Goal: Information Seeking & Learning: Compare options

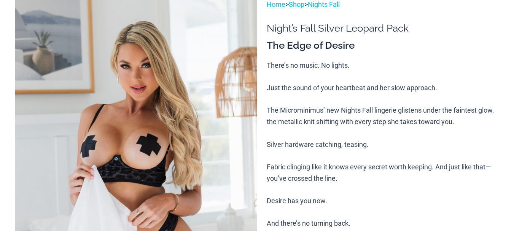
scroll to position [114, 0]
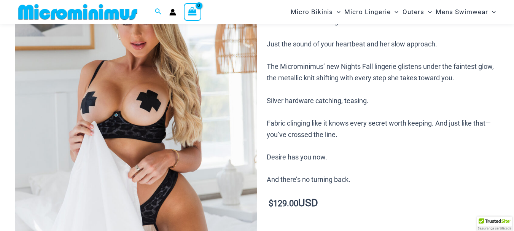
scroll to position [38, 0]
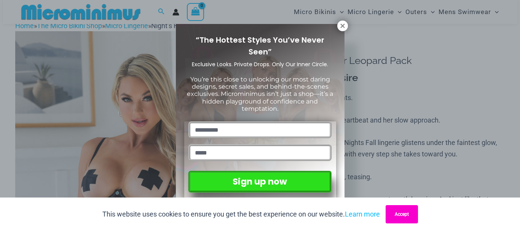
click at [410, 219] on button "Accept" at bounding box center [402, 214] width 32 height 18
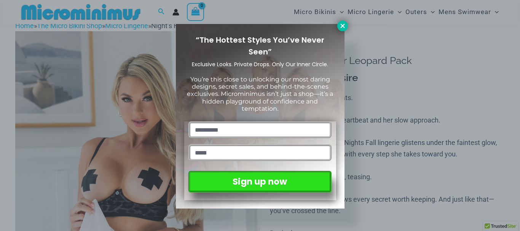
click at [342, 27] on icon at bounding box center [342, 25] width 7 height 7
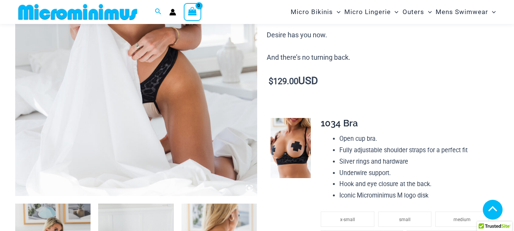
scroll to position [228, 0]
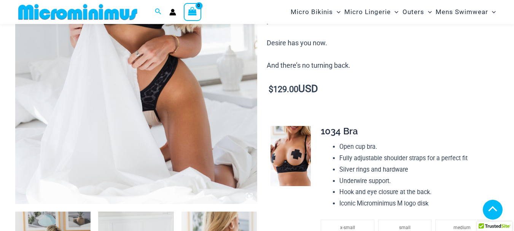
click at [152, 69] on img at bounding box center [136, 22] width 242 height 363
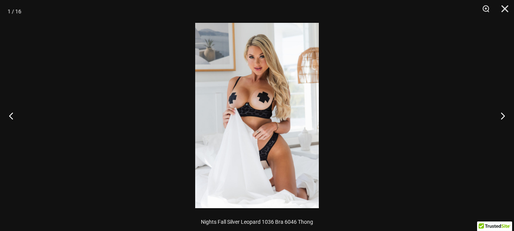
click at [262, 68] on img at bounding box center [257, 115] width 124 height 185
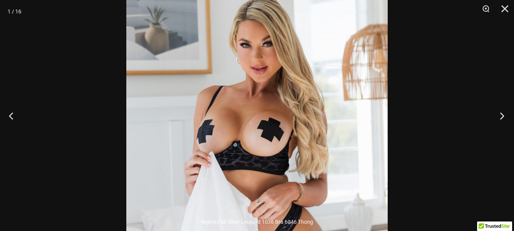
click at [502, 116] on button "Next" at bounding box center [500, 116] width 29 height 38
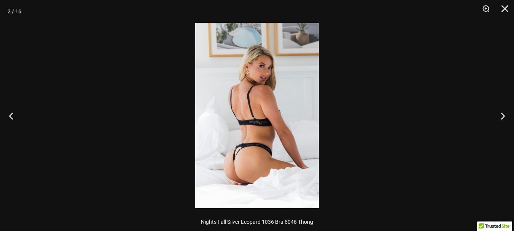
click at [264, 148] on img at bounding box center [257, 115] width 124 height 185
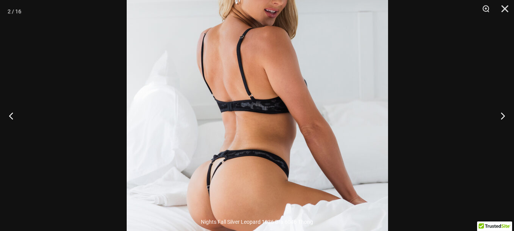
click at [308, 134] on img at bounding box center [258, 91] width 262 height 392
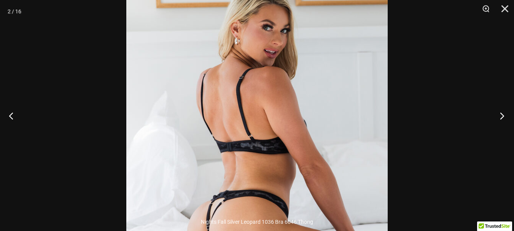
click at [502, 113] on button "Next" at bounding box center [500, 116] width 29 height 38
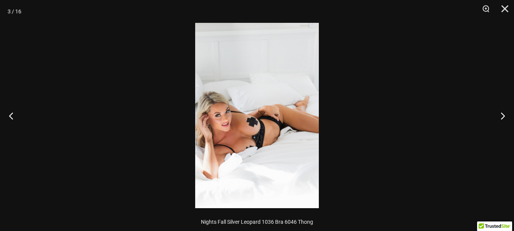
click at [234, 126] on img at bounding box center [257, 115] width 124 height 185
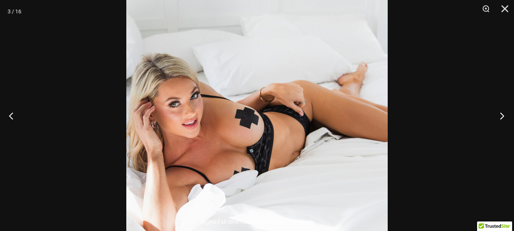
click at [500, 115] on button "Next" at bounding box center [500, 116] width 29 height 38
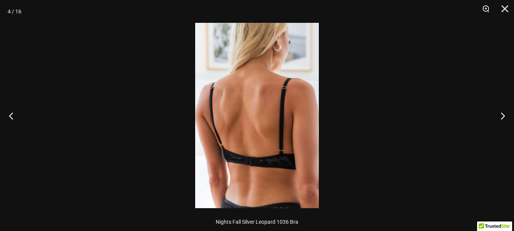
click at [258, 42] on img at bounding box center [257, 115] width 124 height 185
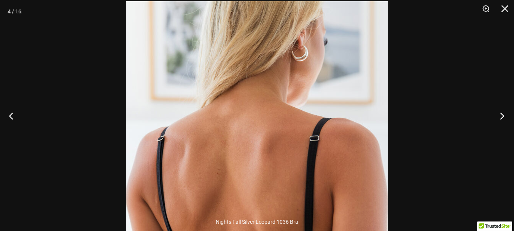
click at [503, 116] on button "Next" at bounding box center [500, 116] width 29 height 38
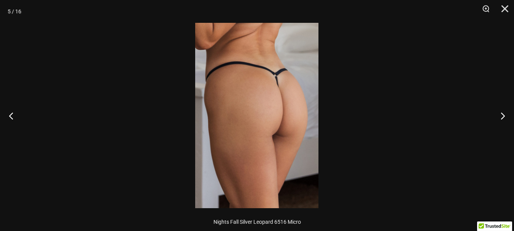
click at [229, 99] on img at bounding box center [256, 115] width 123 height 185
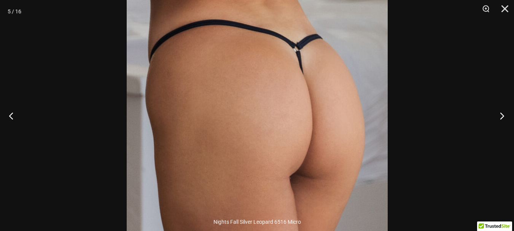
click at [499, 115] on button "Next" at bounding box center [500, 116] width 29 height 38
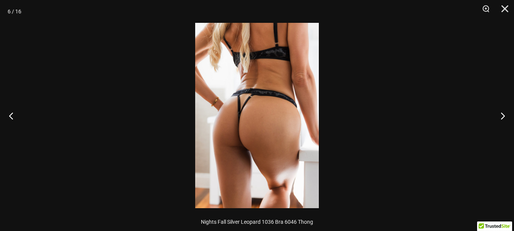
click at [252, 111] on img at bounding box center [257, 115] width 124 height 185
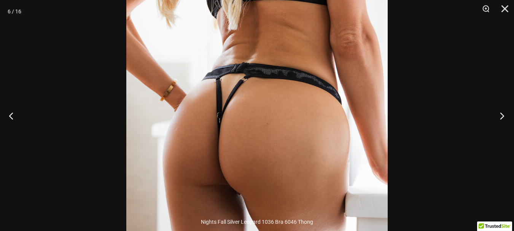
click at [501, 114] on button "Next" at bounding box center [500, 116] width 29 height 38
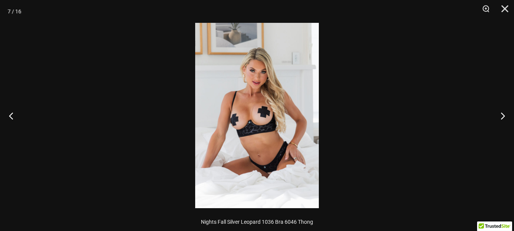
click at [268, 74] on img at bounding box center [257, 115] width 124 height 185
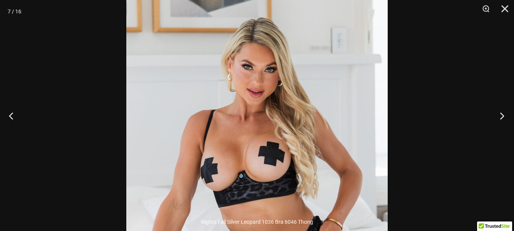
click at [502, 115] on button "Next" at bounding box center [500, 116] width 29 height 38
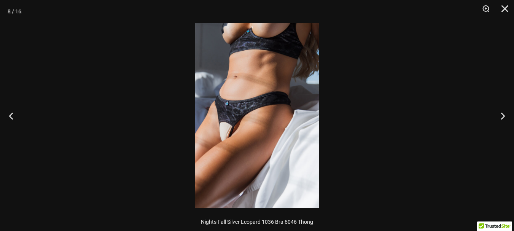
click at [242, 109] on img at bounding box center [257, 115] width 124 height 185
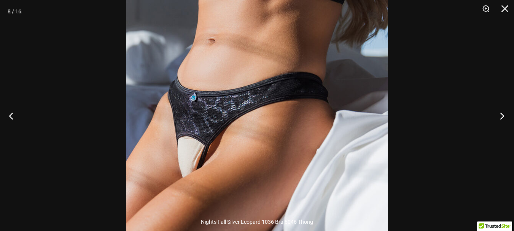
click at [499, 116] on button "Next" at bounding box center [500, 116] width 29 height 38
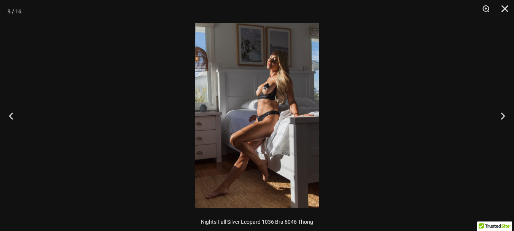
click at [289, 81] on img at bounding box center [257, 115] width 124 height 185
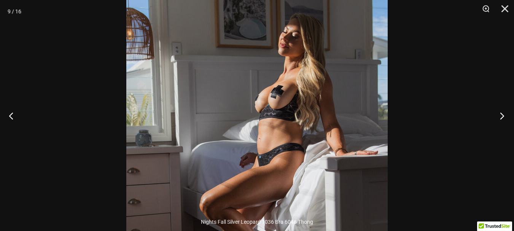
click at [501, 117] on button "Next" at bounding box center [500, 116] width 29 height 38
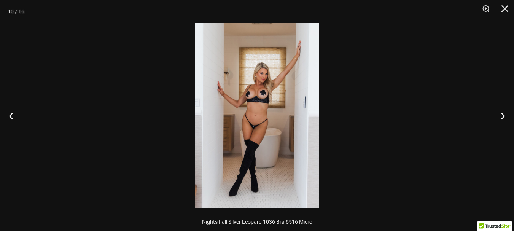
click at [298, 84] on img at bounding box center [257, 115] width 124 height 185
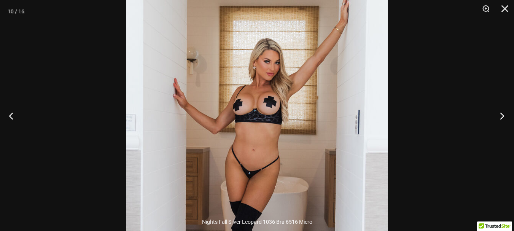
click at [501, 112] on button "Next" at bounding box center [500, 116] width 29 height 38
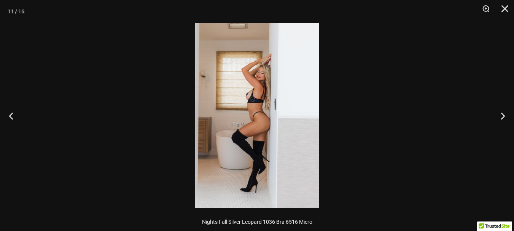
click at [272, 83] on img at bounding box center [257, 115] width 124 height 185
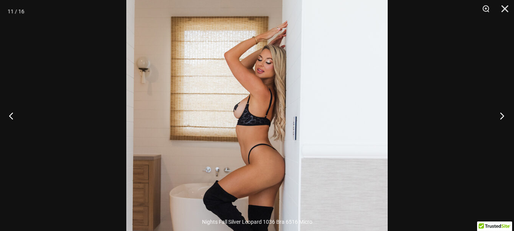
click at [503, 116] on button "Next" at bounding box center [500, 116] width 29 height 38
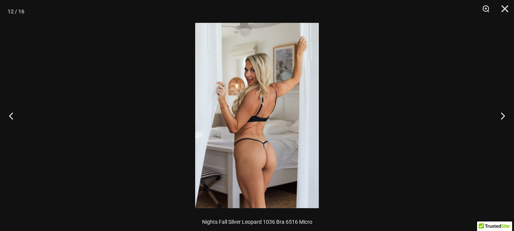
click at [286, 120] on img at bounding box center [257, 115] width 124 height 185
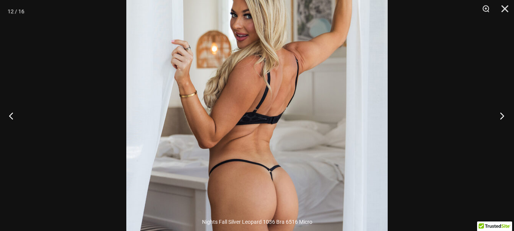
click at [502, 119] on button "Next" at bounding box center [500, 116] width 29 height 38
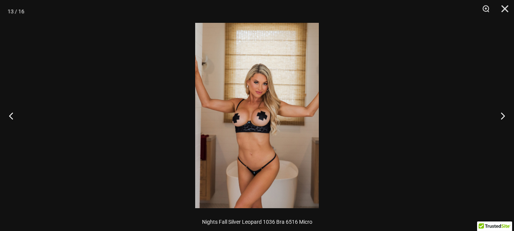
click at [268, 116] on img at bounding box center [257, 115] width 124 height 185
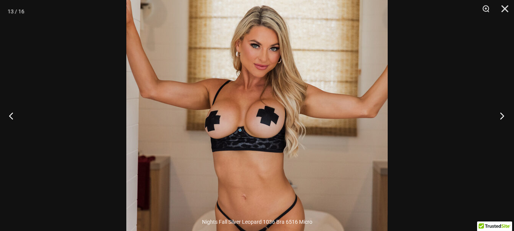
click at [502, 118] on button "Next" at bounding box center [500, 116] width 29 height 38
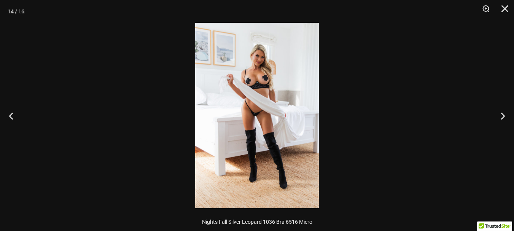
click at [279, 69] on img at bounding box center [257, 115] width 124 height 185
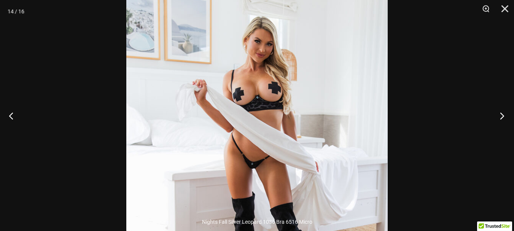
click at [502, 117] on button "Next" at bounding box center [500, 116] width 29 height 38
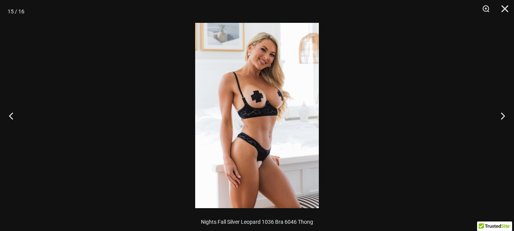
click at [266, 67] on img at bounding box center [257, 115] width 124 height 185
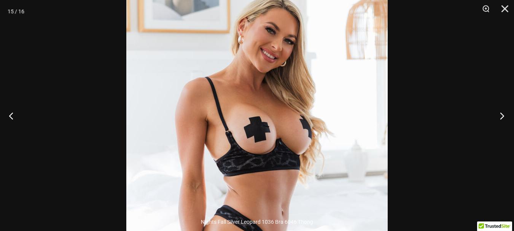
click at [502, 115] on button "Next" at bounding box center [500, 116] width 29 height 38
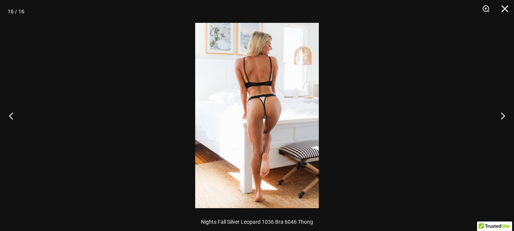
click at [292, 63] on img at bounding box center [257, 115] width 124 height 185
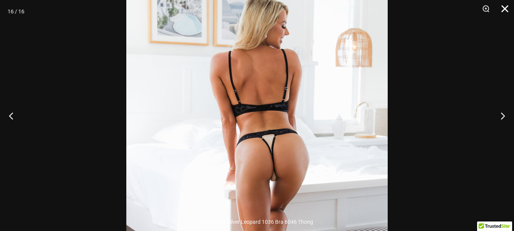
click at [506, 9] on button "Close" at bounding box center [502, 11] width 19 height 23
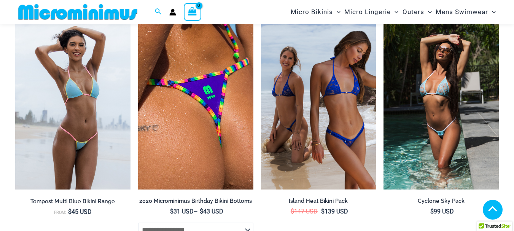
scroll to position [2094, 0]
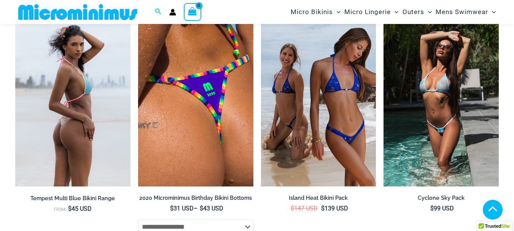
click at [104, 102] on img at bounding box center [72, 100] width 115 height 173
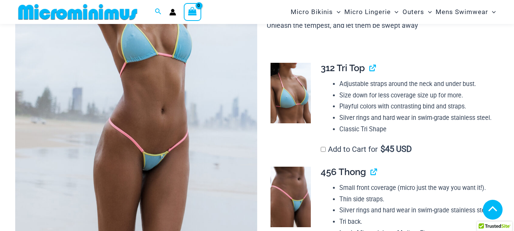
scroll to position [190, 0]
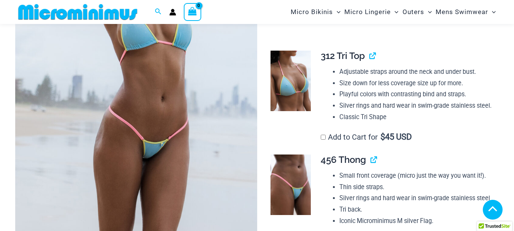
click at [163, 80] on img at bounding box center [136, 60] width 242 height 363
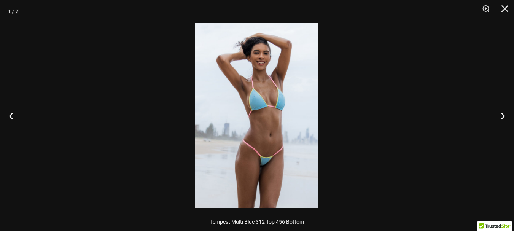
click at [255, 80] on img at bounding box center [256, 115] width 123 height 185
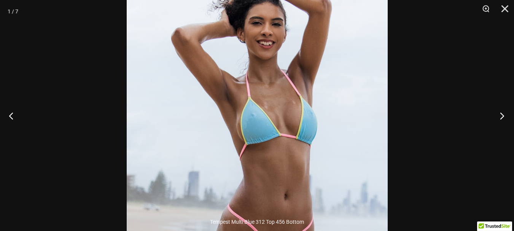
click at [502, 117] on button "Next" at bounding box center [500, 116] width 29 height 38
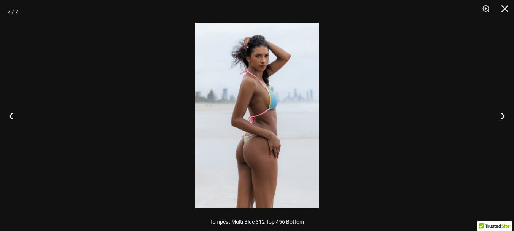
click at [279, 138] on img at bounding box center [257, 115] width 124 height 185
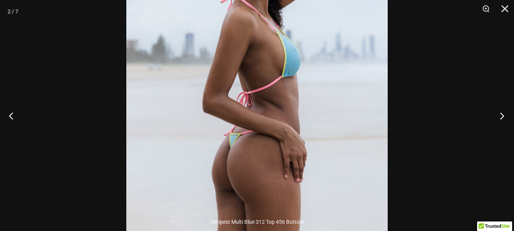
click at [503, 115] on button "Next" at bounding box center [500, 116] width 29 height 38
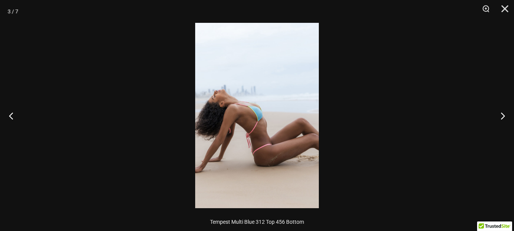
click at [273, 131] on img at bounding box center [257, 115] width 124 height 185
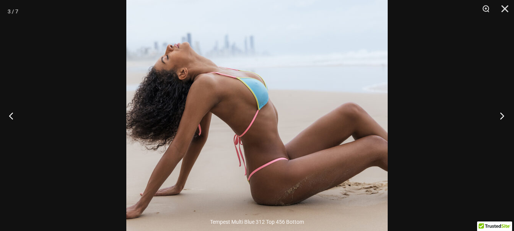
click at [501, 114] on button "Next" at bounding box center [500, 116] width 29 height 38
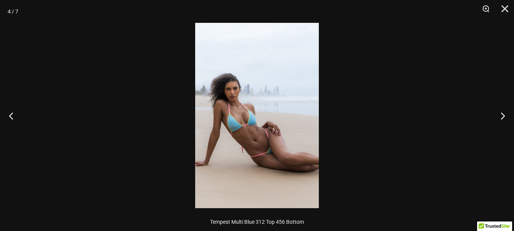
click at [230, 128] on img at bounding box center [257, 115] width 124 height 185
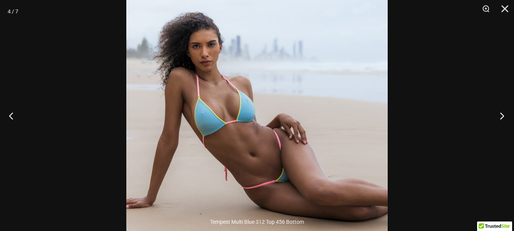
click at [502, 120] on button "Next" at bounding box center [500, 116] width 29 height 38
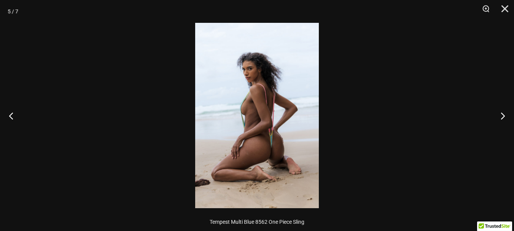
click at [283, 127] on img at bounding box center [257, 115] width 124 height 185
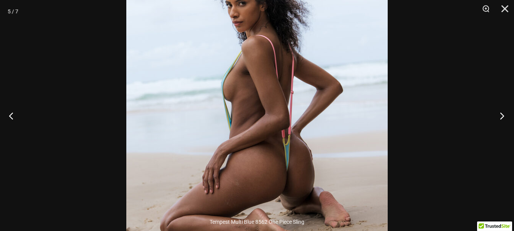
click at [499, 116] on button "Next" at bounding box center [500, 116] width 29 height 38
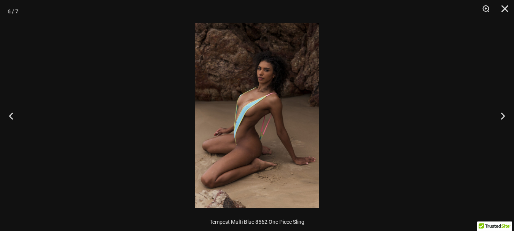
click at [278, 111] on img at bounding box center [257, 115] width 124 height 185
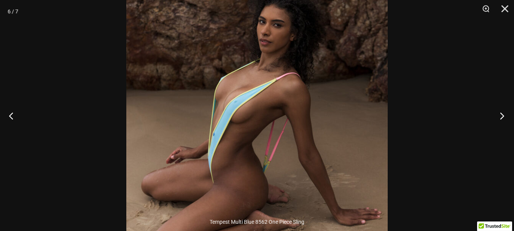
click at [502, 114] on button "Next" at bounding box center [500, 116] width 29 height 38
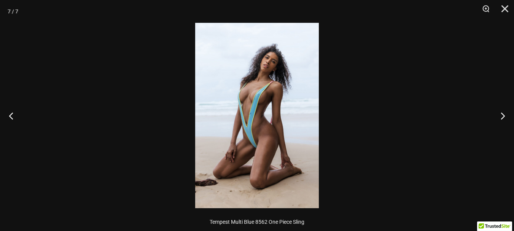
click at [291, 110] on img at bounding box center [257, 115] width 124 height 185
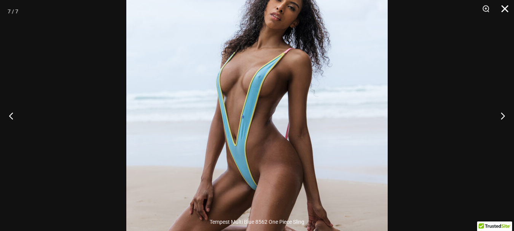
click at [503, 5] on button "Close" at bounding box center [502, 11] width 19 height 23
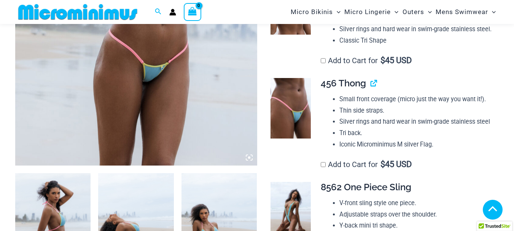
scroll to position [266, 0]
click at [371, 89] on link "View product" at bounding box center [371, 83] width 0 height 11
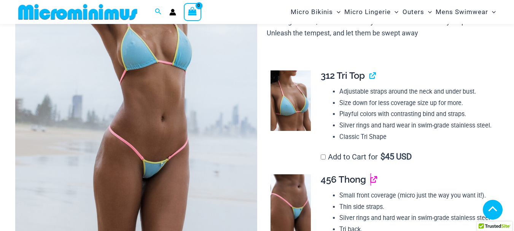
scroll to position [152, 0]
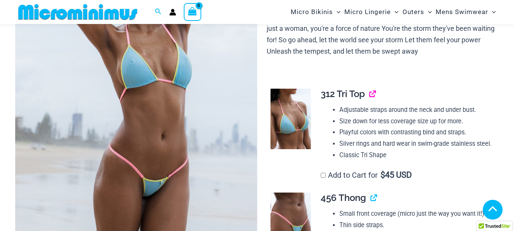
click at [370, 94] on link "View product" at bounding box center [370, 93] width 0 height 11
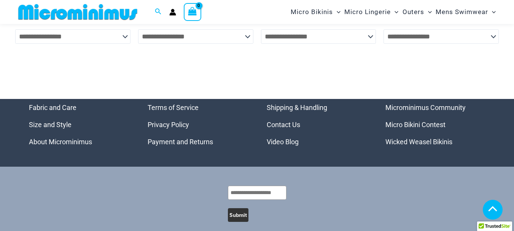
scroll to position [2611, 0]
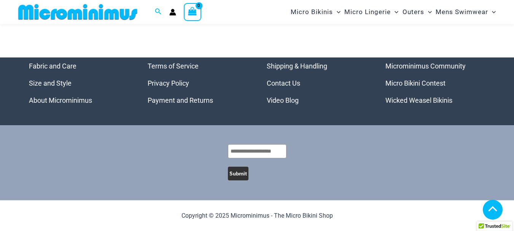
click at [408, 98] on link "Wicked Weasel Bikinis" at bounding box center [419, 100] width 67 height 8
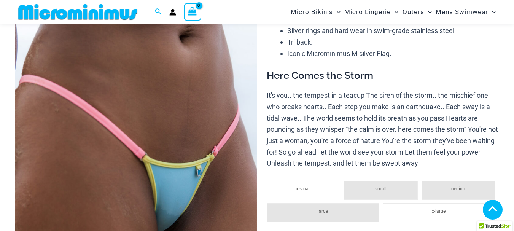
scroll to position [145, 0]
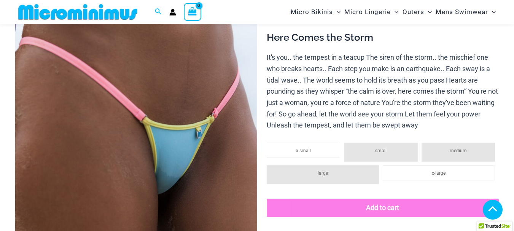
click at [159, 103] on img at bounding box center [136, 105] width 242 height 363
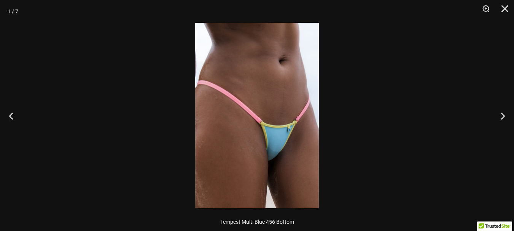
click at [227, 85] on img at bounding box center [257, 115] width 124 height 185
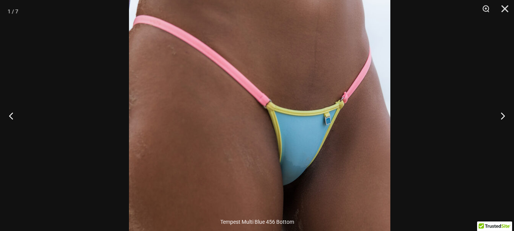
click at [308, 93] on img at bounding box center [260, 90] width 262 height 392
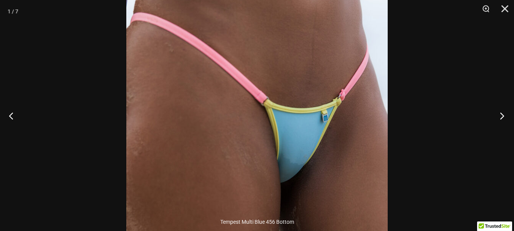
click at [499, 120] on button "Next" at bounding box center [500, 116] width 29 height 38
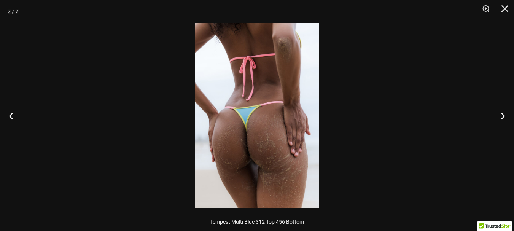
click at [265, 135] on img at bounding box center [257, 115] width 124 height 185
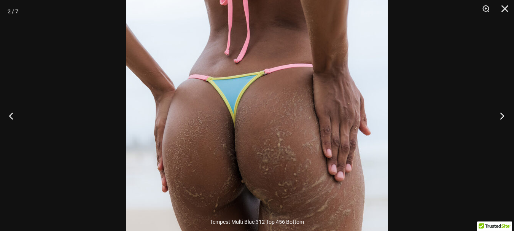
click at [499, 115] on button "Next" at bounding box center [500, 116] width 29 height 38
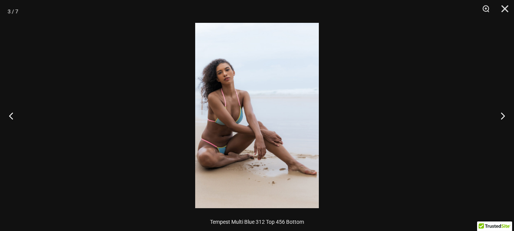
click at [228, 91] on img at bounding box center [257, 115] width 124 height 185
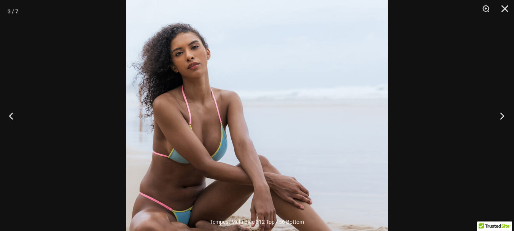
click at [503, 117] on button "Next" at bounding box center [500, 116] width 29 height 38
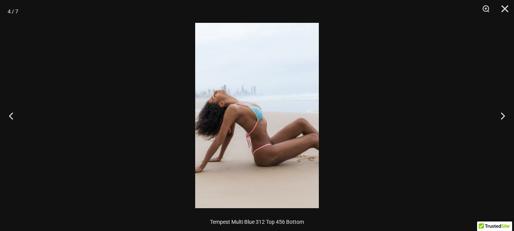
click at [265, 125] on img at bounding box center [257, 115] width 124 height 185
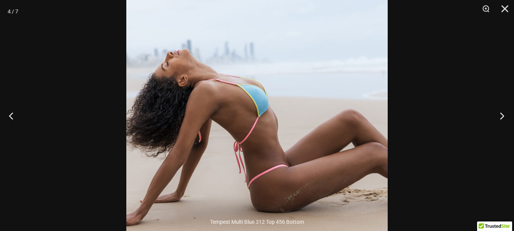
click at [503, 118] on button "Next" at bounding box center [500, 116] width 29 height 38
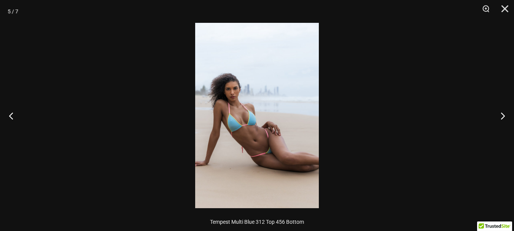
click at [270, 119] on img at bounding box center [257, 115] width 124 height 185
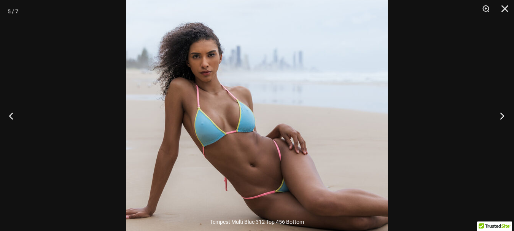
click at [501, 115] on button "Next" at bounding box center [500, 116] width 29 height 38
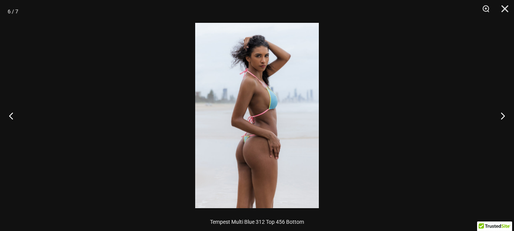
click at [284, 95] on img at bounding box center [257, 115] width 124 height 185
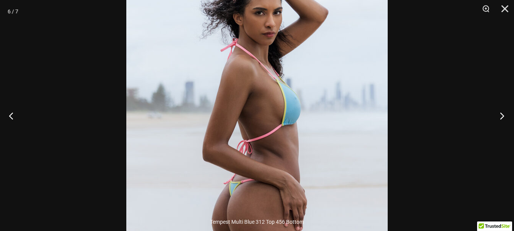
click at [502, 118] on button "Next" at bounding box center [500, 116] width 29 height 38
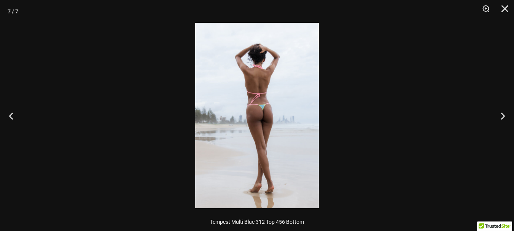
click at [266, 80] on img at bounding box center [257, 115] width 124 height 185
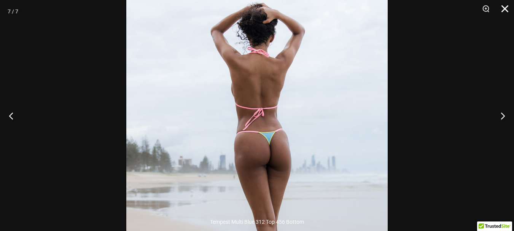
click at [504, 11] on button "Close" at bounding box center [502, 11] width 19 height 23
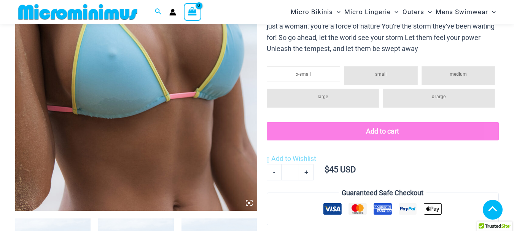
scroll to position [222, 0]
click at [163, 58] on img at bounding box center [136, 29] width 242 height 363
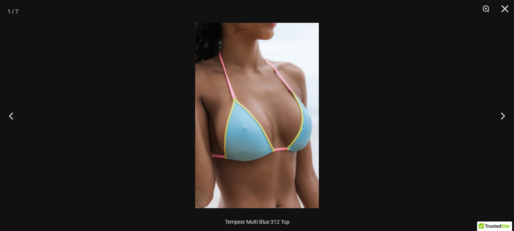
click at [254, 134] on img at bounding box center [257, 115] width 124 height 185
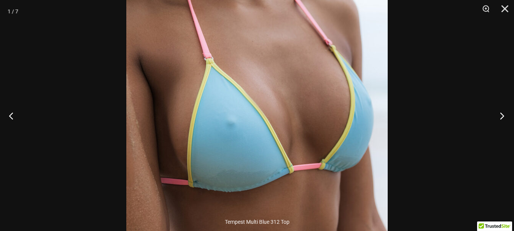
click at [499, 117] on button "Next" at bounding box center [500, 116] width 29 height 38
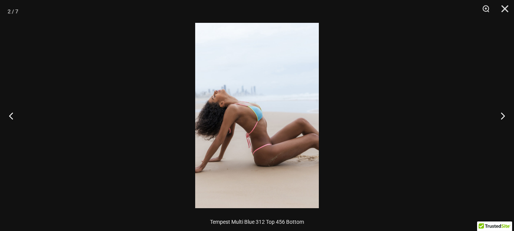
click at [277, 124] on img at bounding box center [257, 115] width 124 height 185
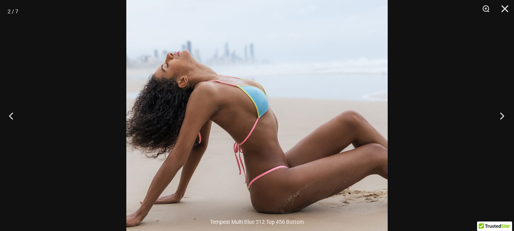
click at [504, 115] on button "Next" at bounding box center [500, 116] width 29 height 38
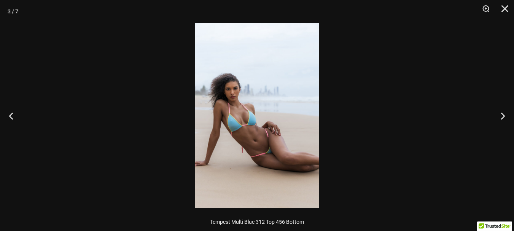
click at [290, 133] on img at bounding box center [257, 115] width 124 height 185
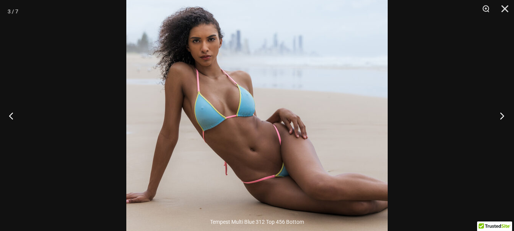
click at [502, 118] on button "Next" at bounding box center [500, 116] width 29 height 38
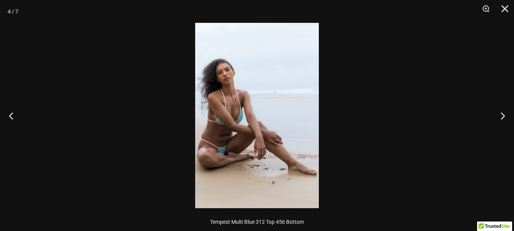
click at [243, 114] on img at bounding box center [257, 115] width 124 height 185
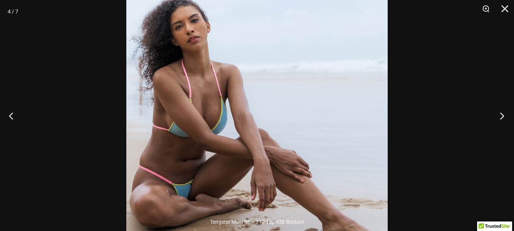
click at [504, 115] on button "Next" at bounding box center [500, 116] width 29 height 38
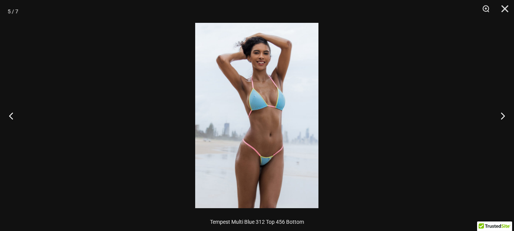
click at [276, 62] on img at bounding box center [256, 115] width 123 height 185
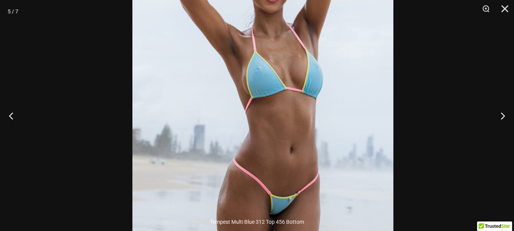
click at [343, 72] on img at bounding box center [262, 109] width 261 height 392
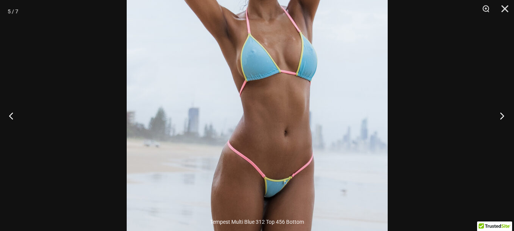
click at [504, 116] on button "Next" at bounding box center [500, 116] width 29 height 38
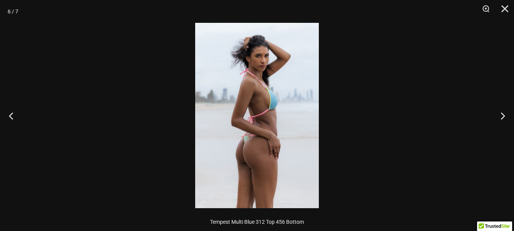
click at [254, 128] on img at bounding box center [257, 115] width 124 height 185
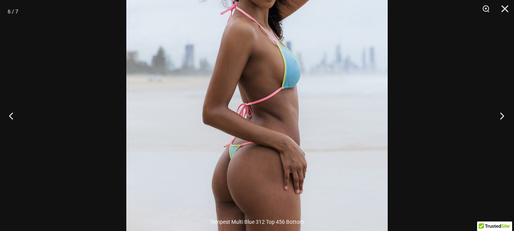
click at [504, 115] on button "Next" at bounding box center [500, 116] width 29 height 38
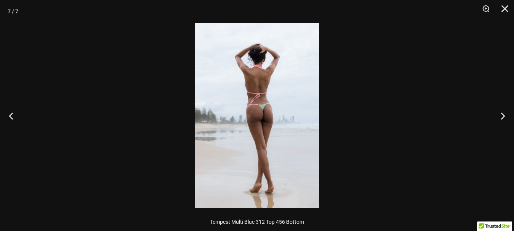
click at [284, 85] on img at bounding box center [257, 115] width 124 height 185
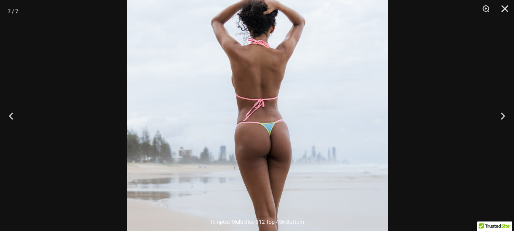
click at [294, 81] on img at bounding box center [258, 146] width 262 height 392
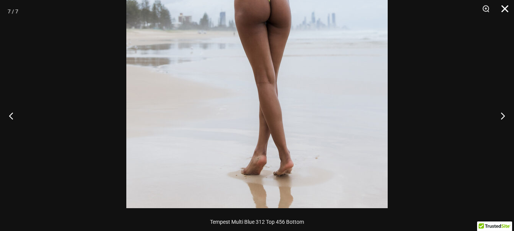
click at [508, 9] on button "Close" at bounding box center [502, 11] width 19 height 23
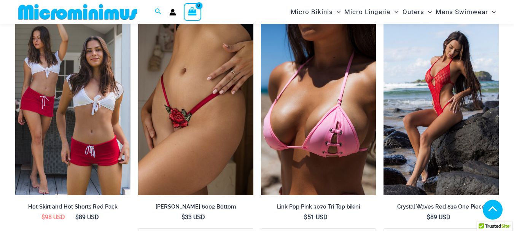
scroll to position [945, 0]
